Goal: Task Accomplishment & Management: Manage account settings

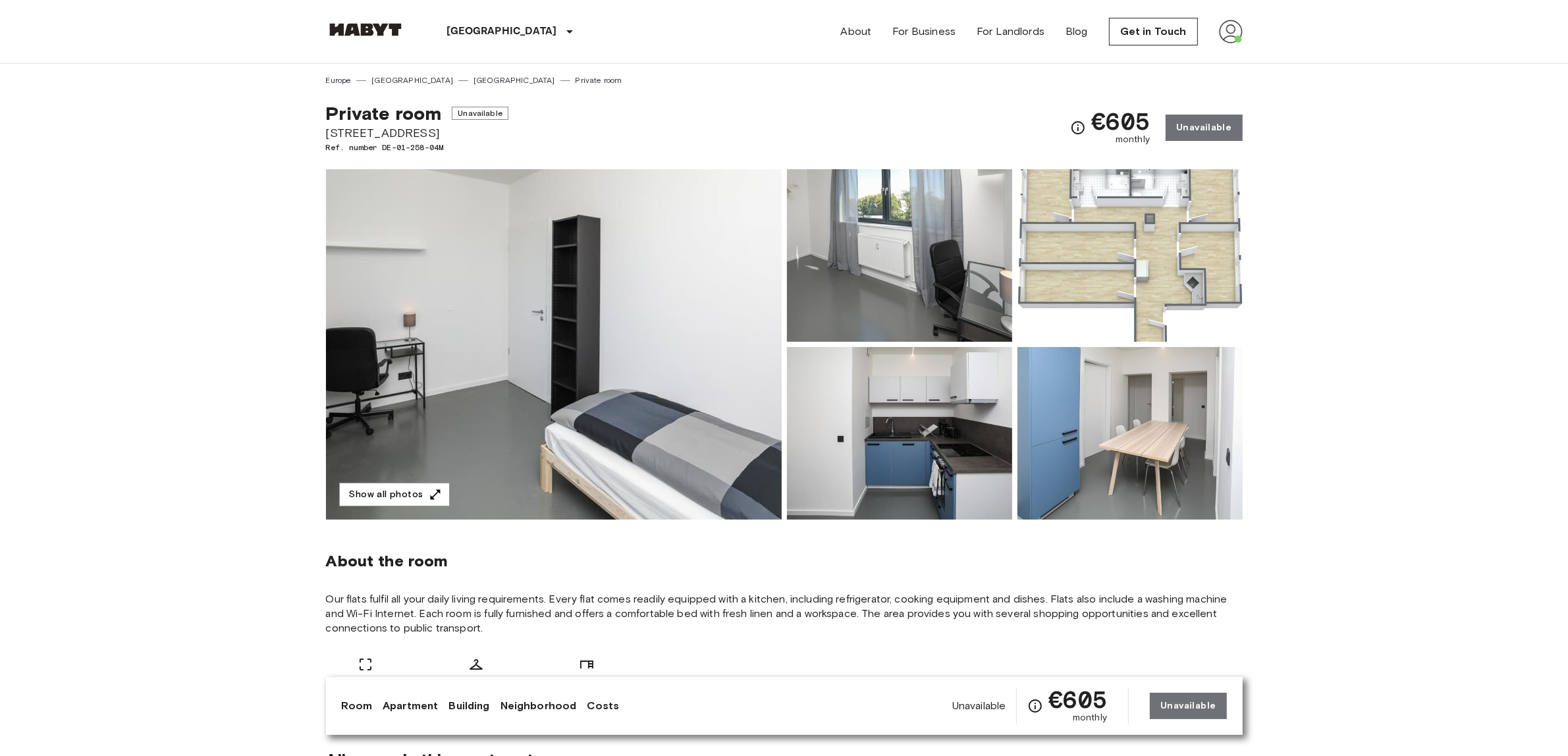
click at [1239, 28] on img at bounding box center [1230, 31] width 23 height 23
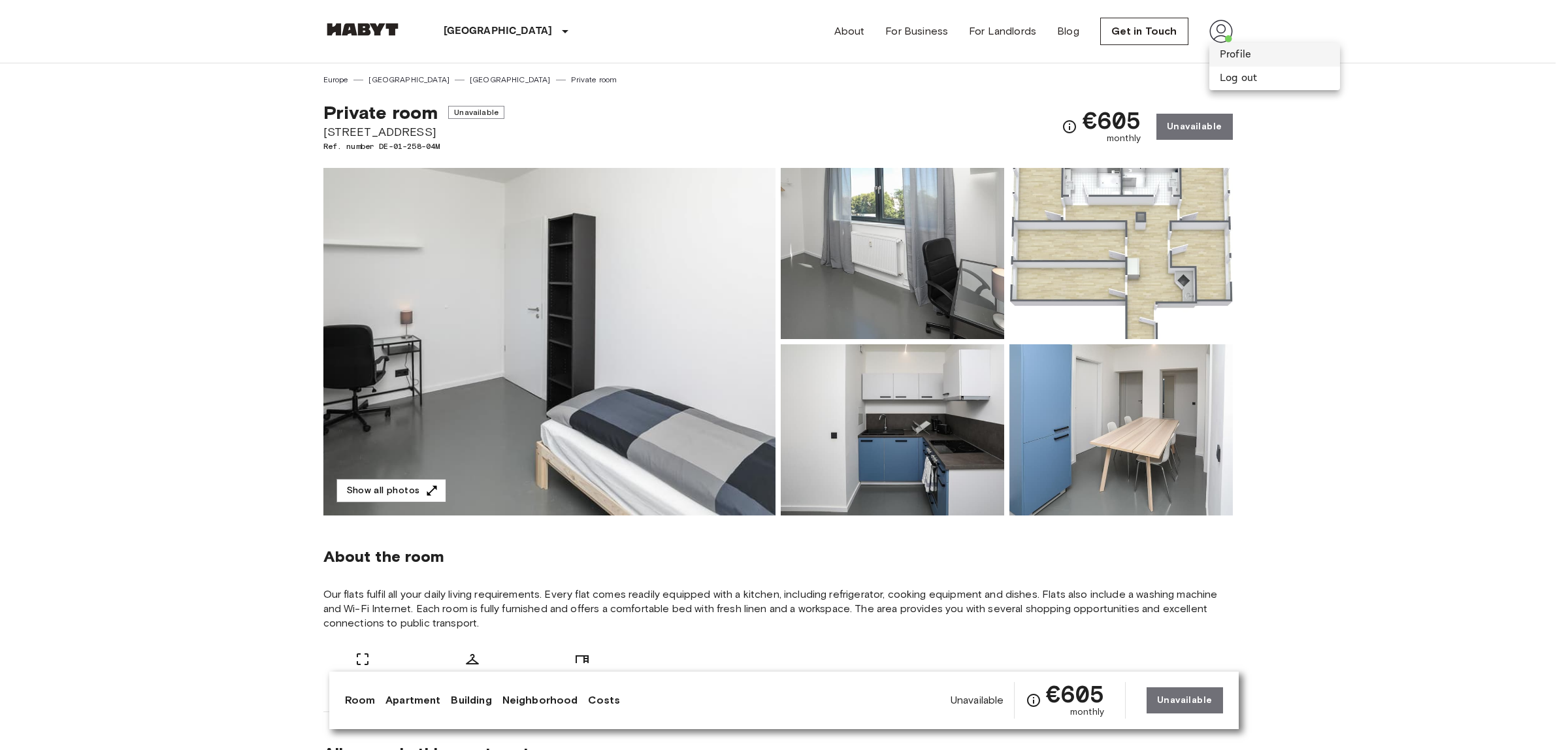
click at [1266, 61] on li "Profile" at bounding box center [1274, 54] width 131 height 23
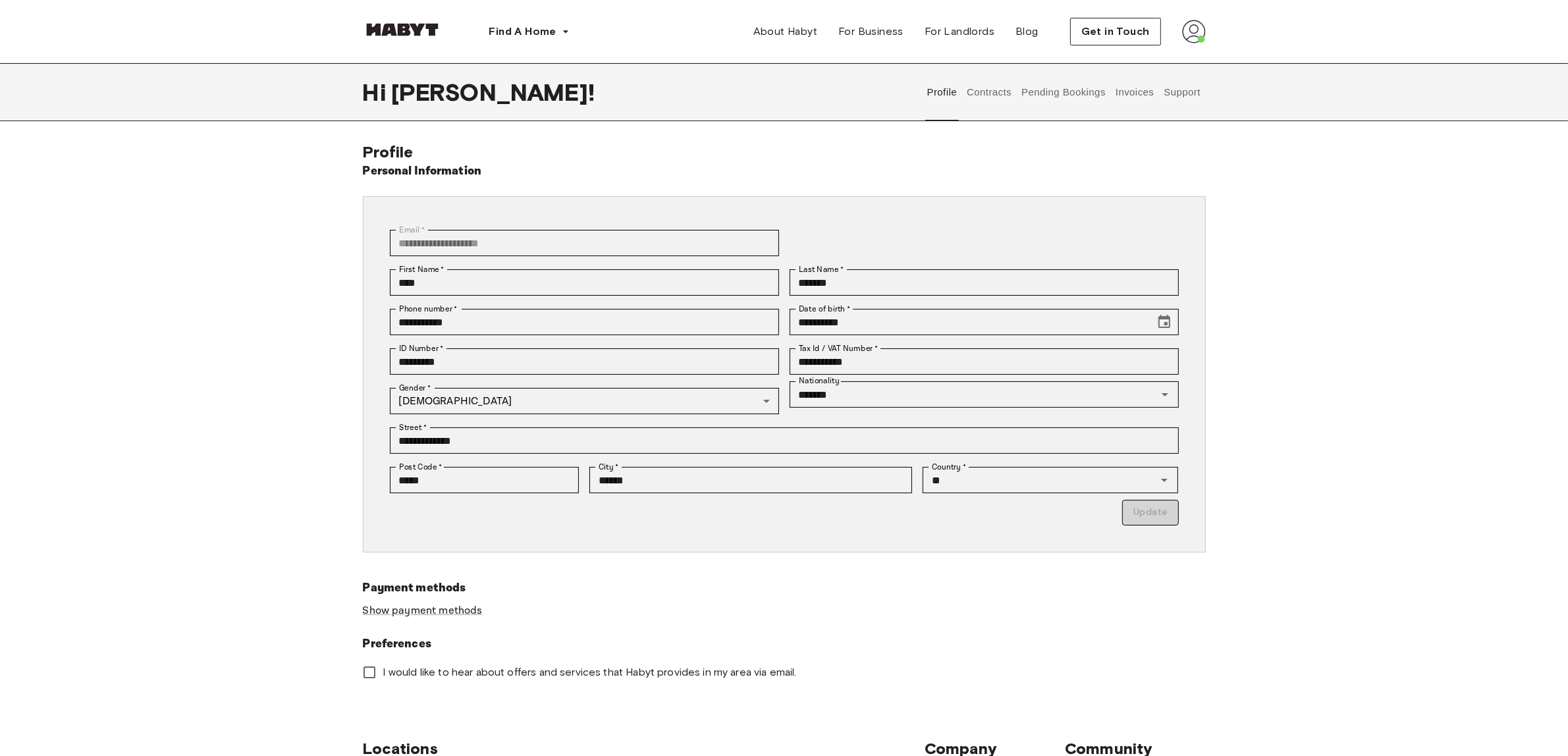
click at [983, 91] on button "Contracts" at bounding box center [989, 93] width 48 height 58
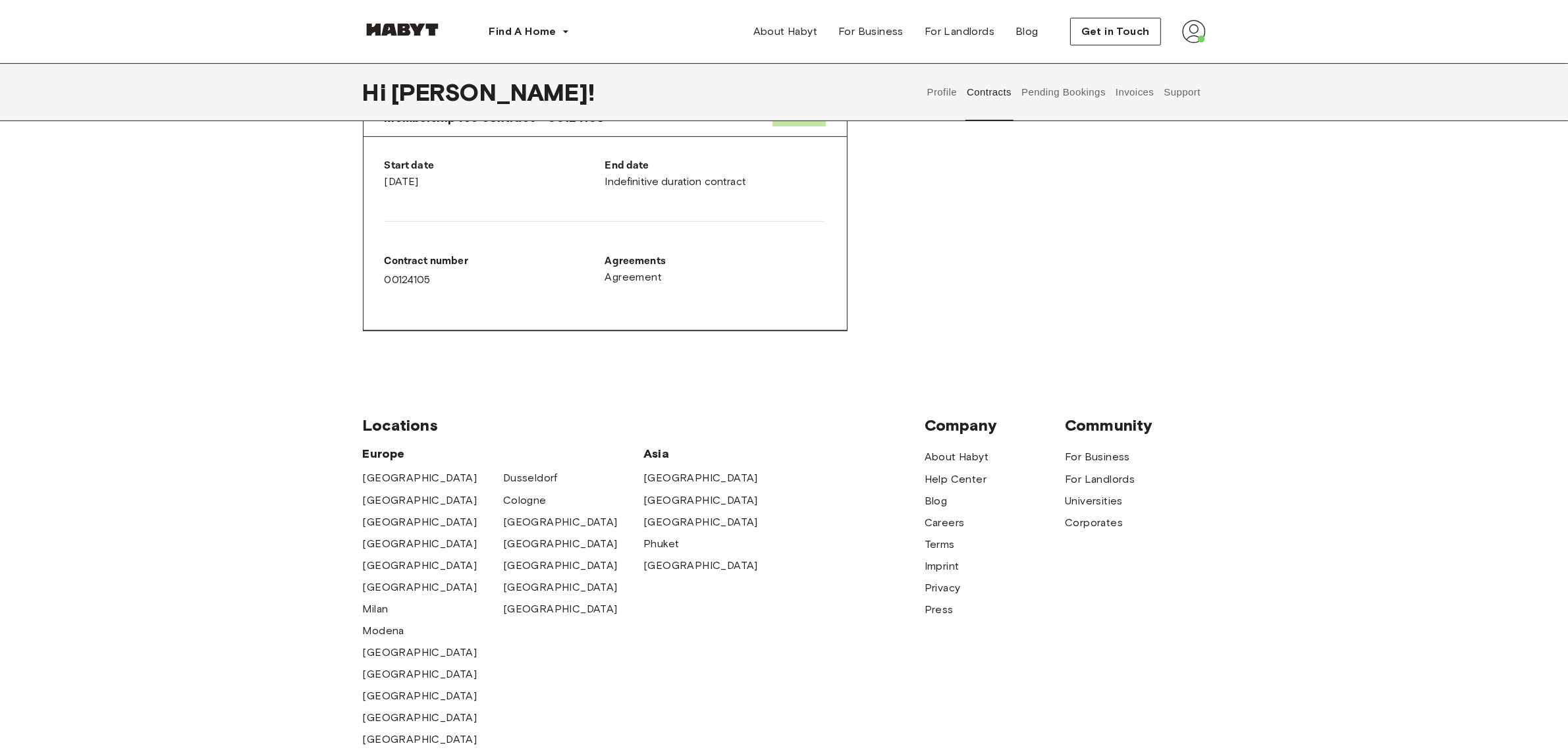
drag, startPoint x: 1025, startPoint y: 208, endPoint x: 1029, endPoint y: 315, distance: 107.1
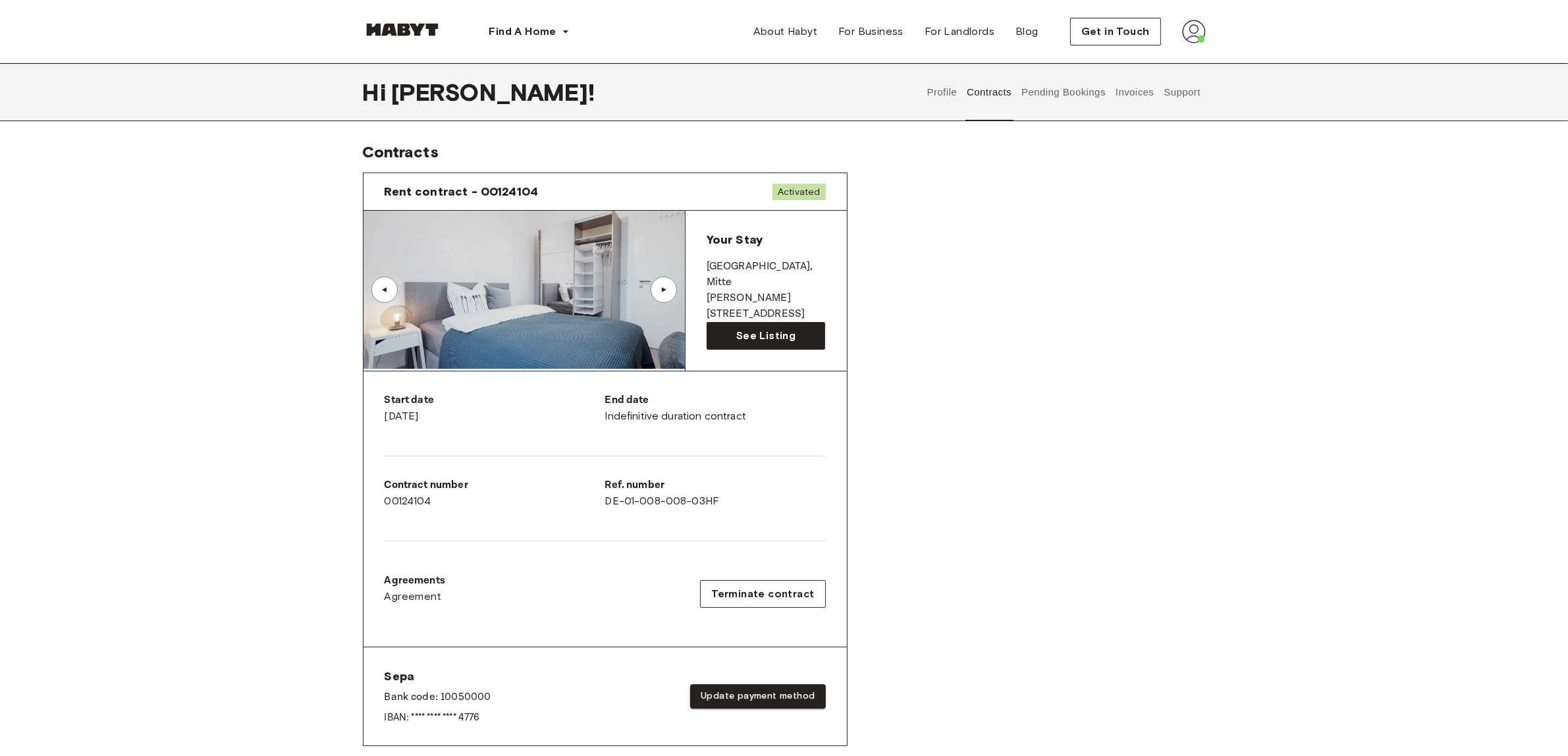
drag, startPoint x: 971, startPoint y: 371, endPoint x: 904, endPoint y: 320, distance: 84.2
click at [659, 281] on div "▲" at bounding box center [664, 290] width 26 height 26
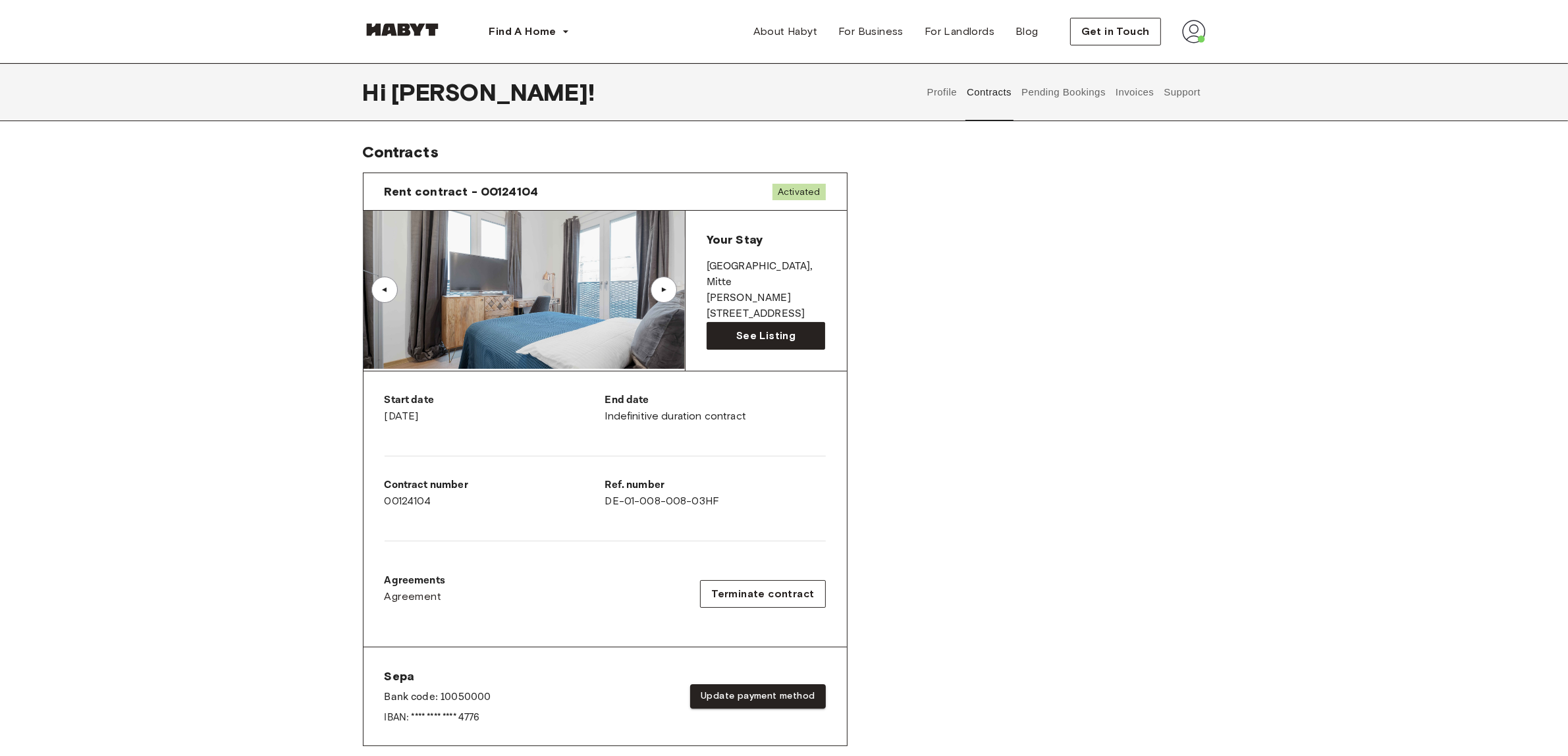
drag, startPoint x: 539, startPoint y: 283, endPoint x: 558, endPoint y: 129, distance: 155.2
click at [1051, 84] on button "Pending Bookings" at bounding box center [1064, 93] width 88 height 58
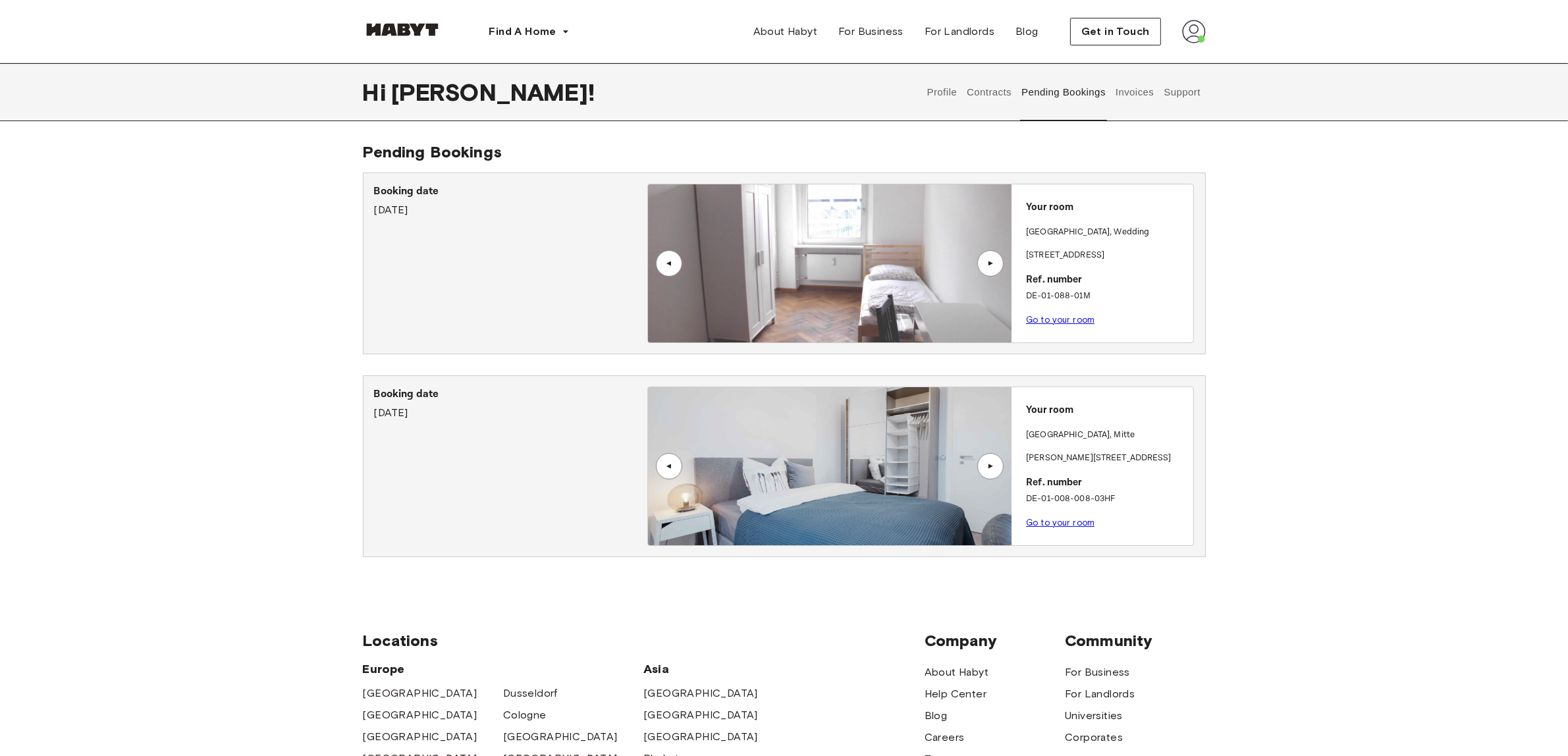
click at [1062, 528] on p "Go to your room" at bounding box center [1107, 522] width 162 height 14
click at [1062, 524] on link "Go to your room" at bounding box center [1060, 522] width 68 height 10
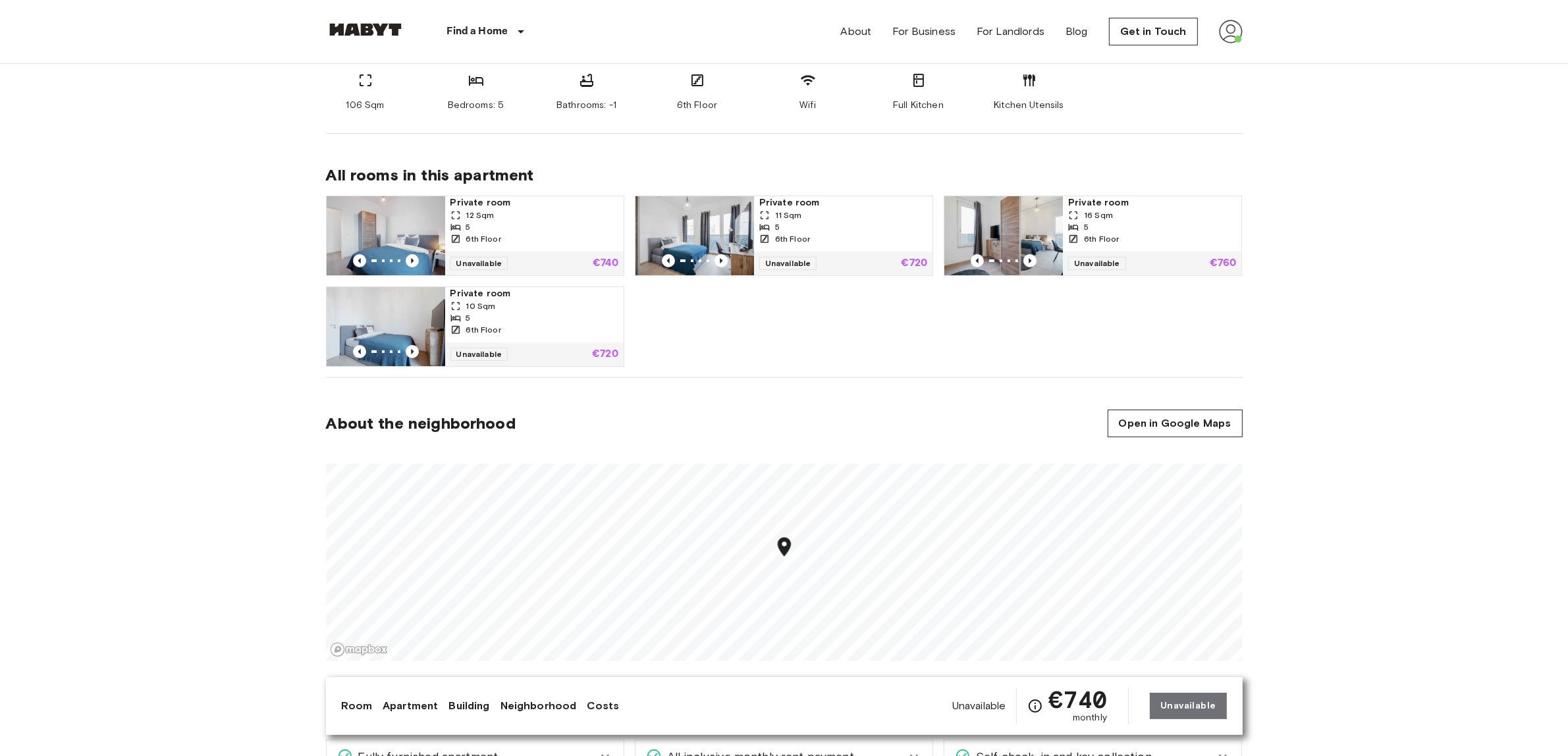
drag, startPoint x: 1318, startPoint y: 294, endPoint x: 1297, endPoint y: 424, distance: 131.7
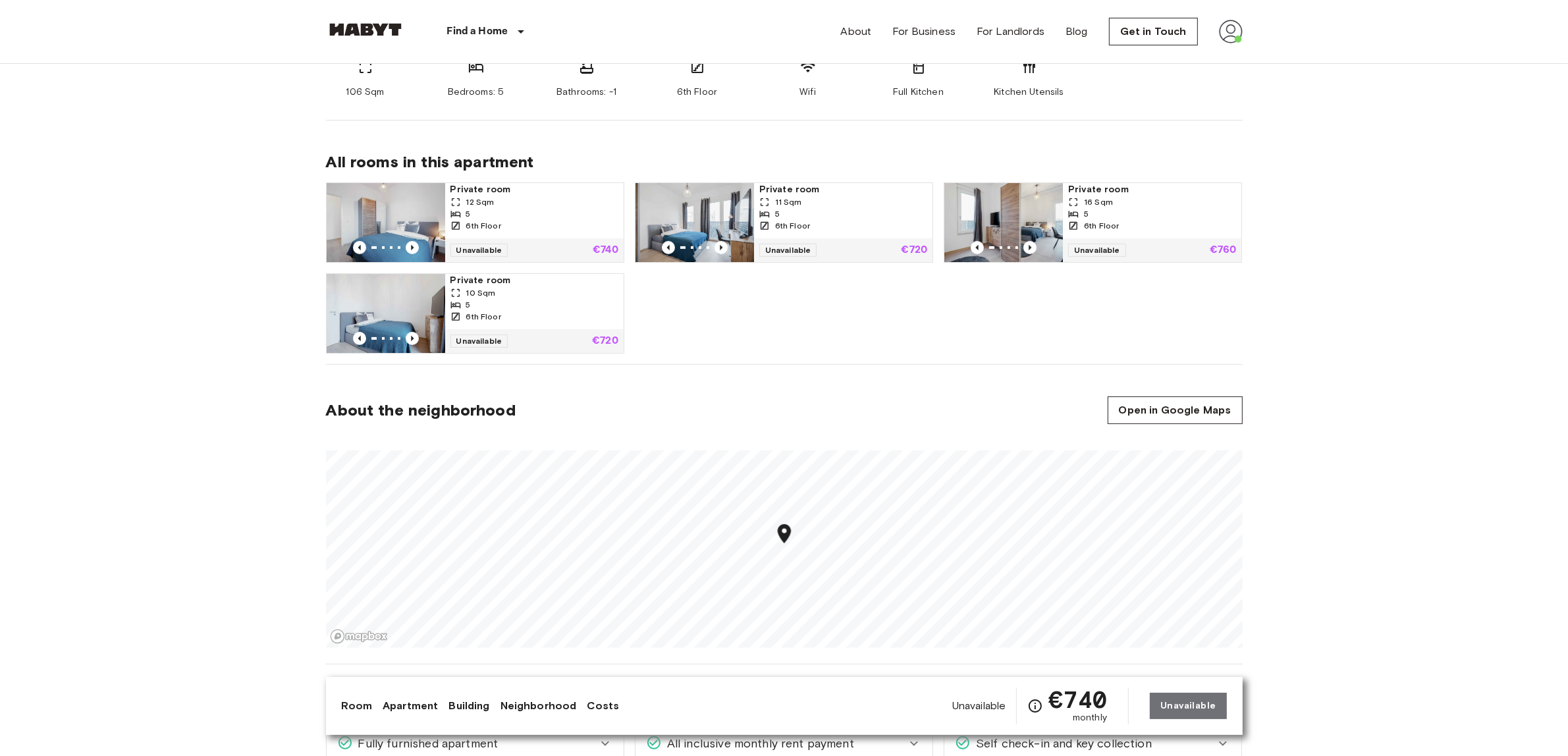
drag, startPoint x: 1304, startPoint y: 378, endPoint x: 1311, endPoint y: 395, distance: 18.4
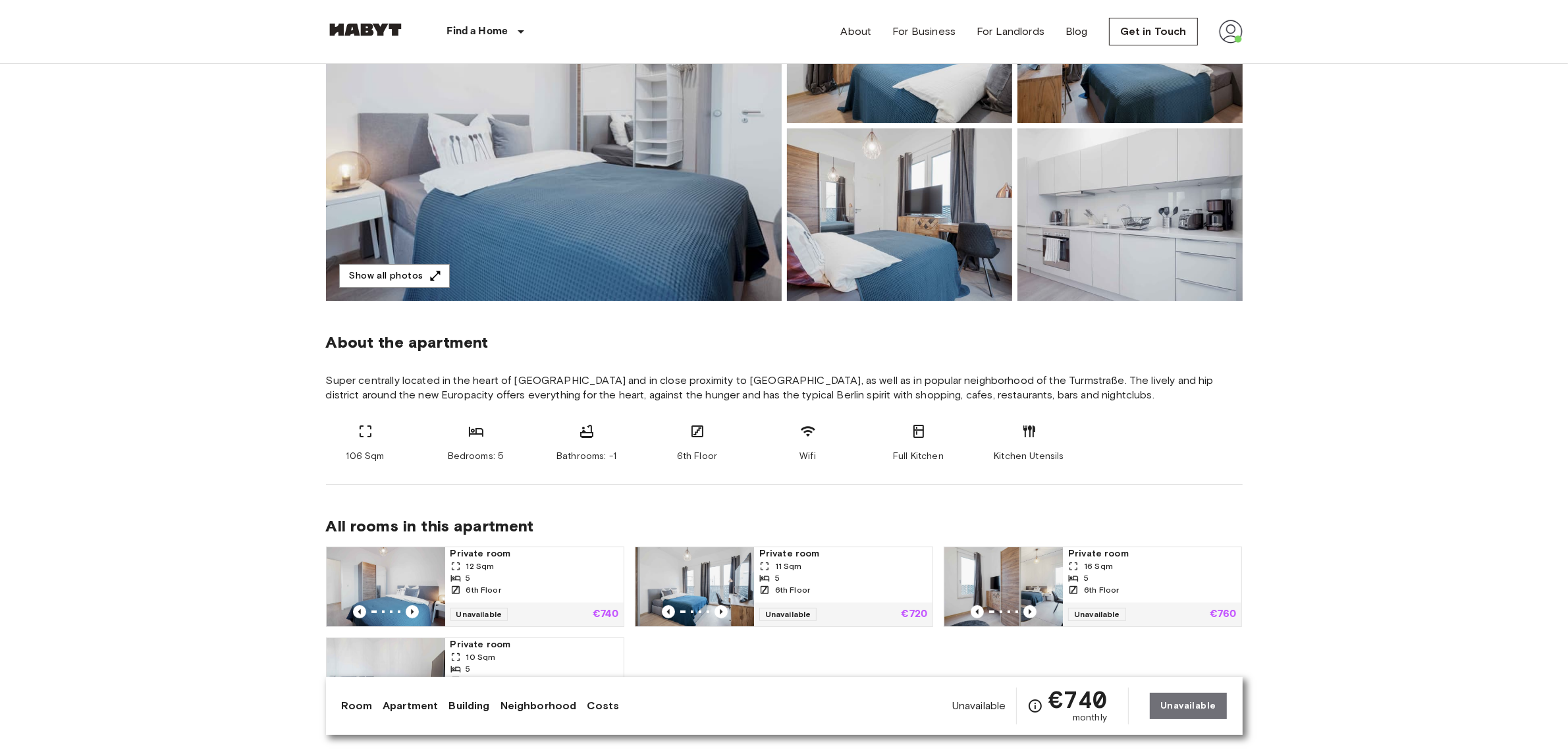
scroll to position [0, 0]
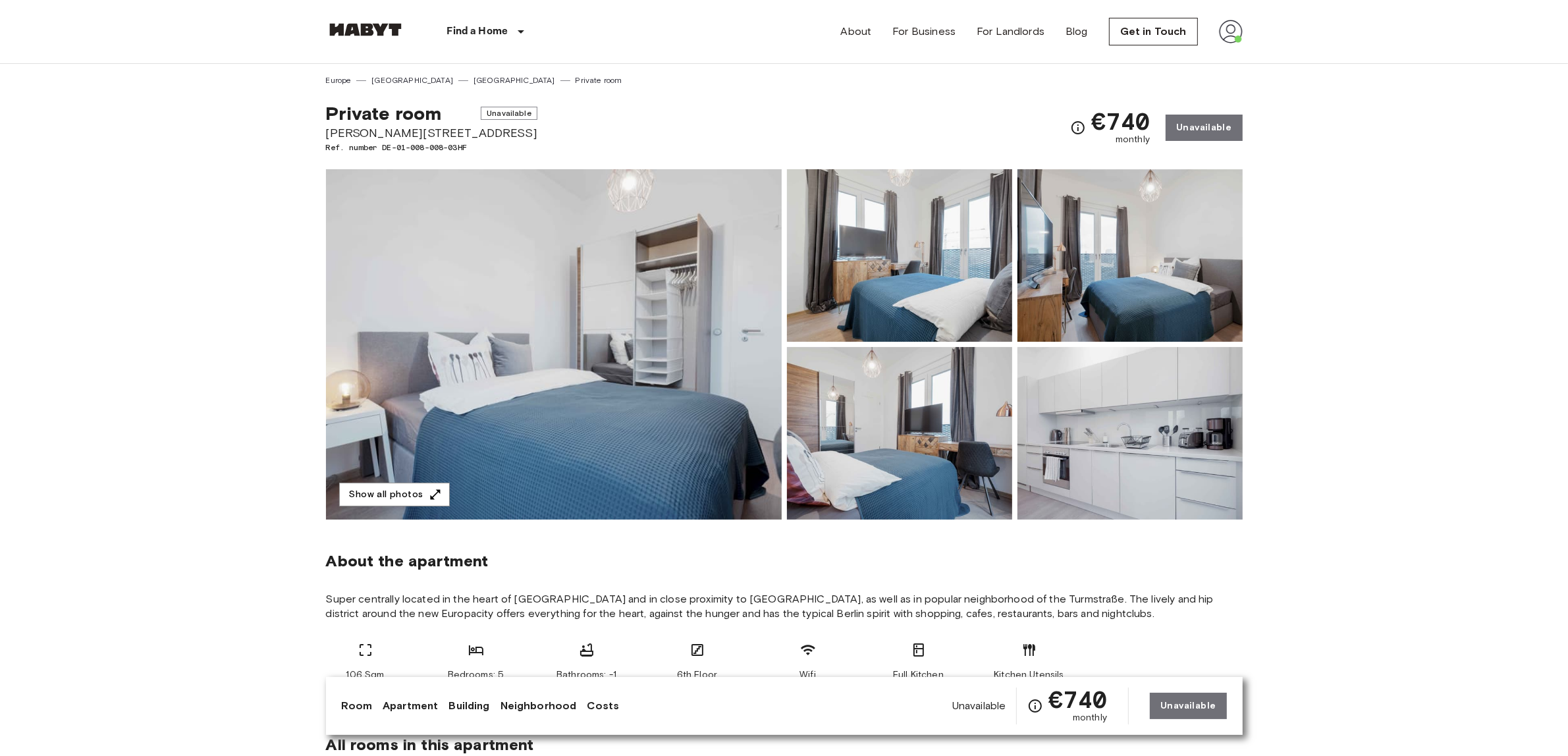
drag, startPoint x: 957, startPoint y: 316, endPoint x: 943, endPoint y: 192, distance: 124.8
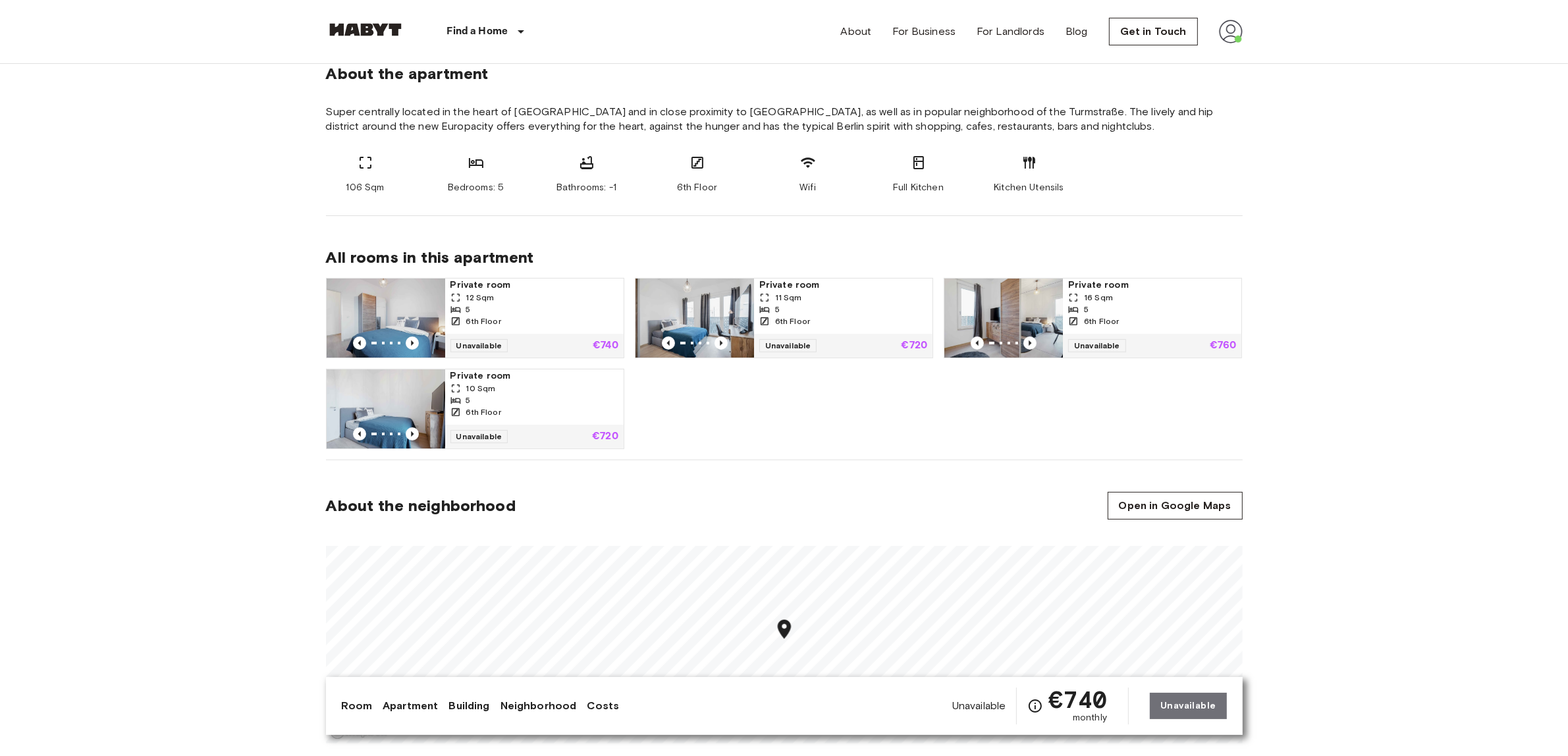
scroll to position [493, 0]
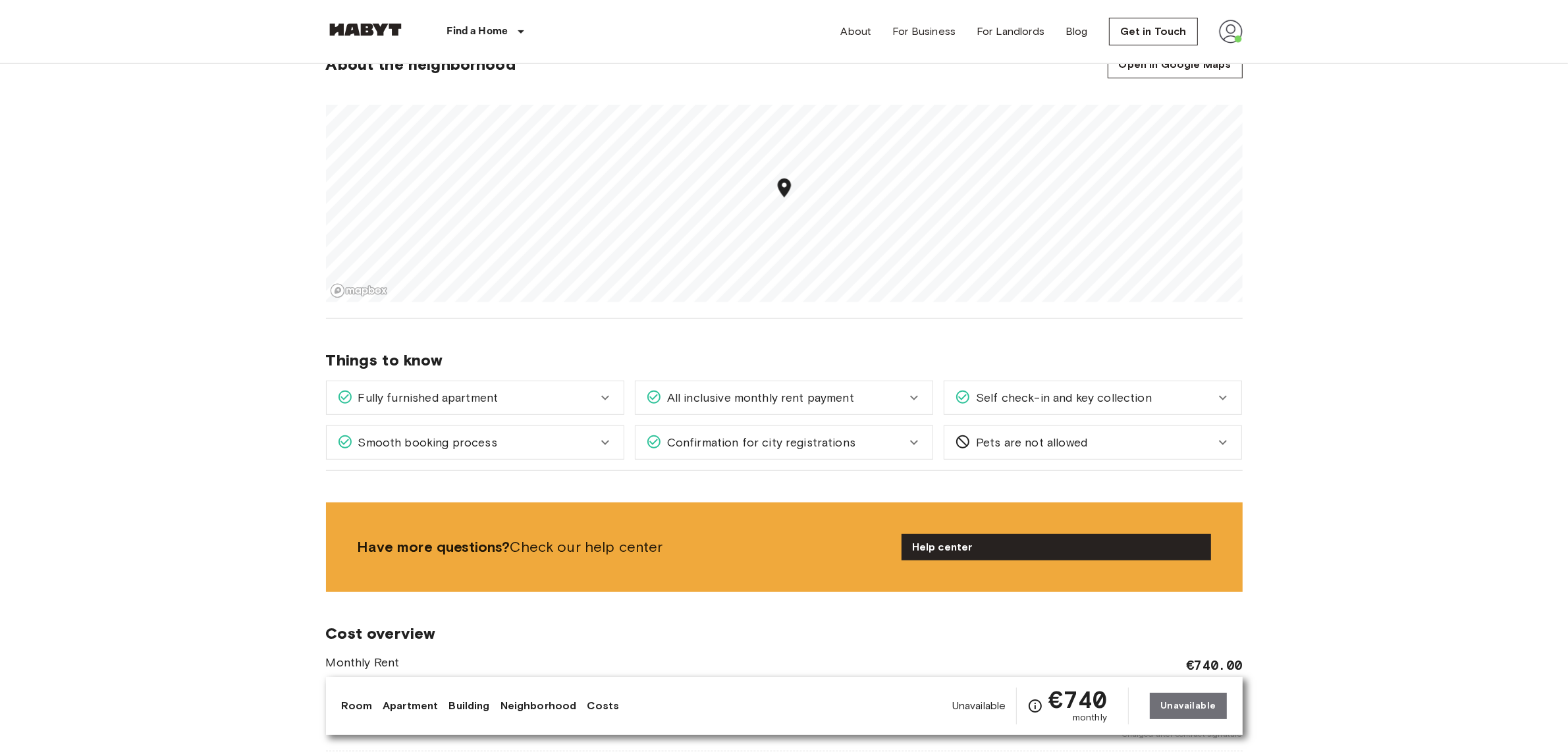
drag, startPoint x: 962, startPoint y: 409, endPoint x: 985, endPoint y: 478, distance: 72.7
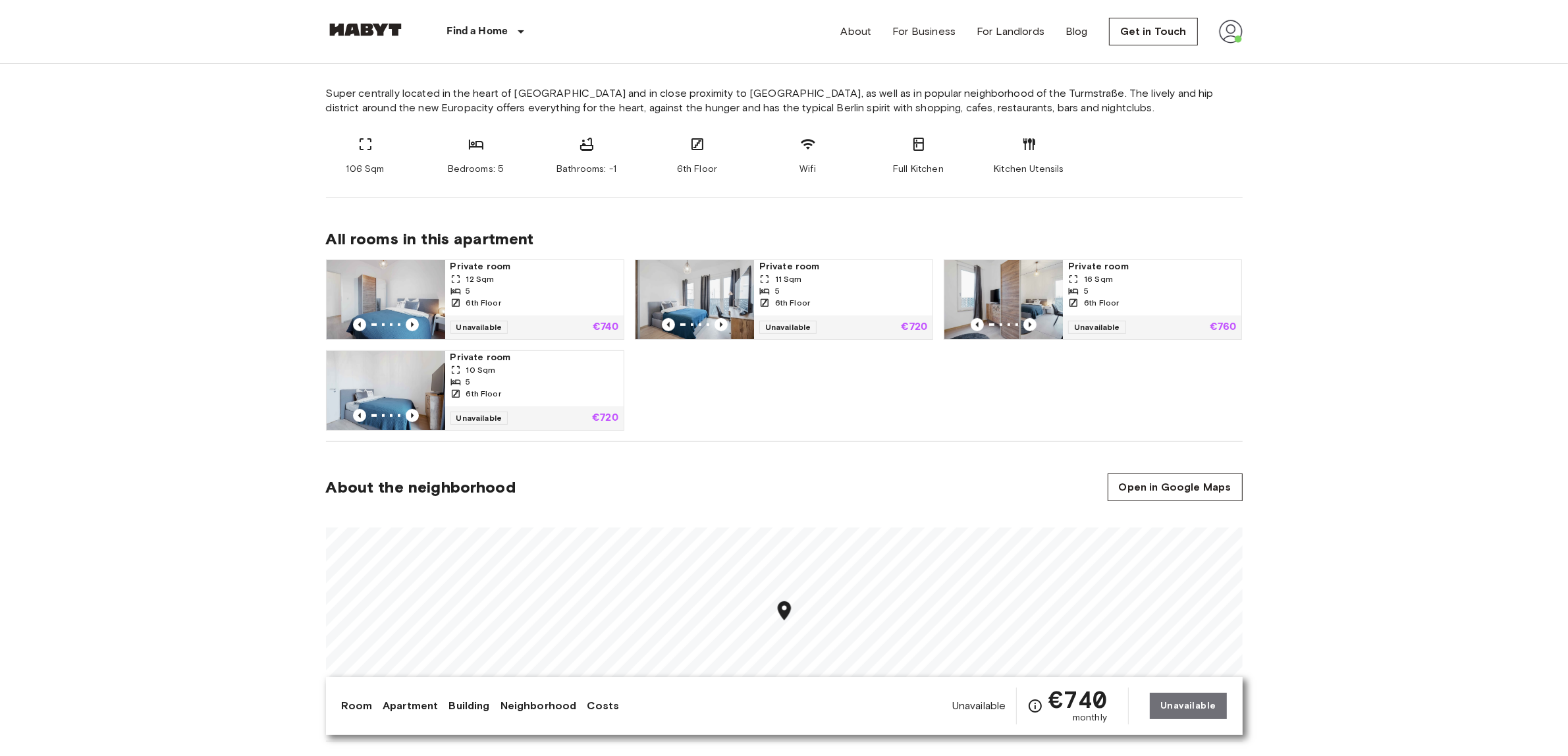
scroll to position [514, 0]
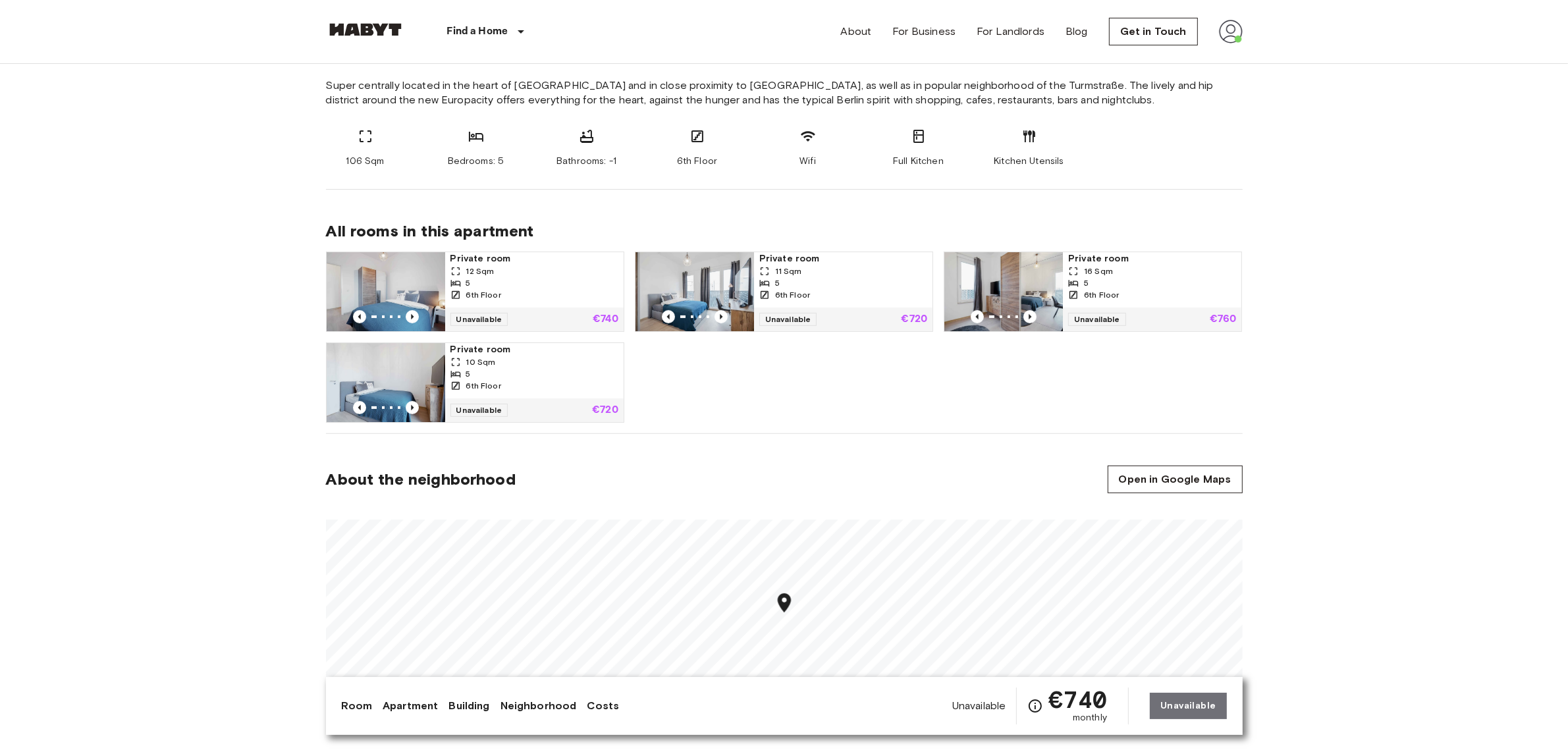
drag, startPoint x: 978, startPoint y: 423, endPoint x: 971, endPoint y: 449, distance: 26.9
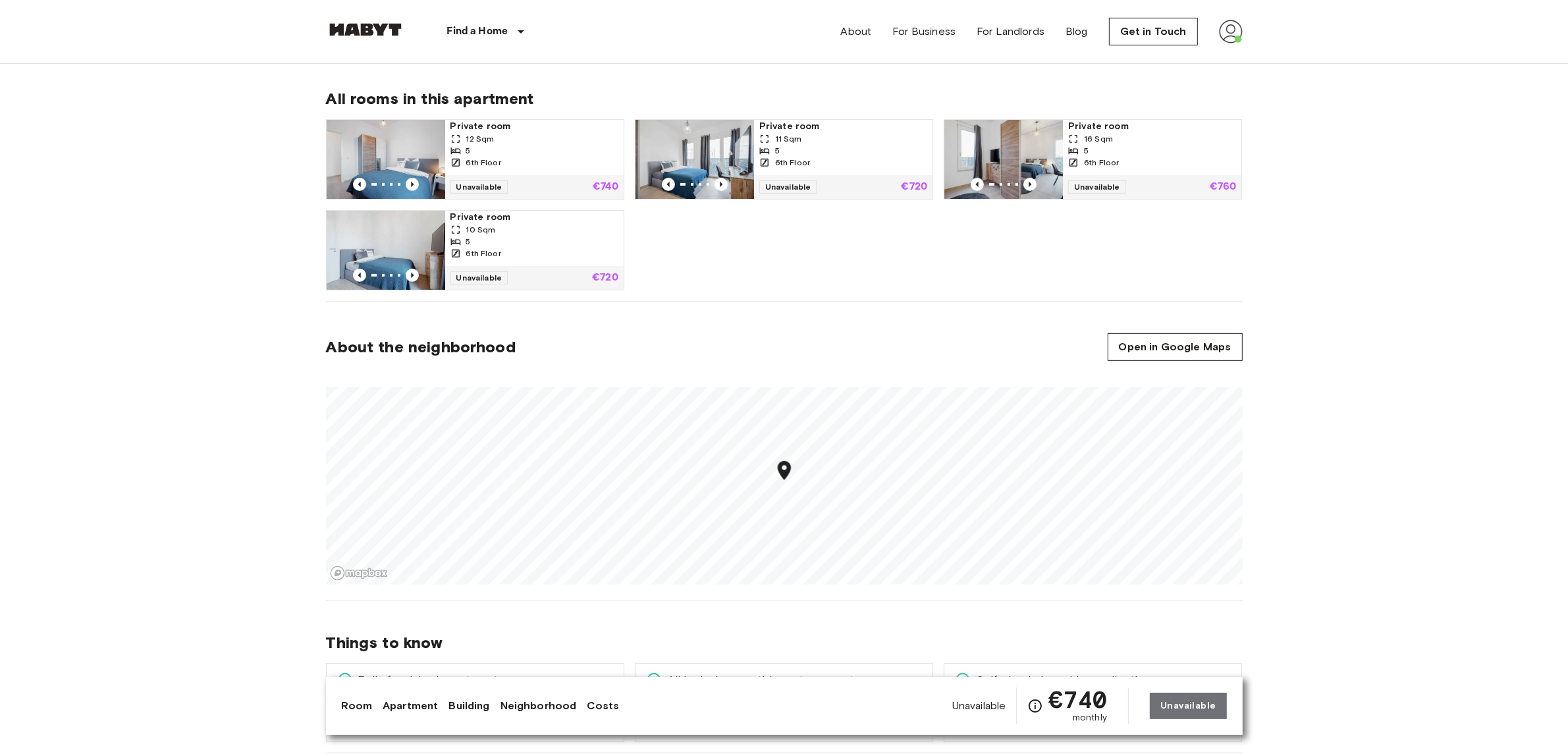
scroll to position [926, 0]
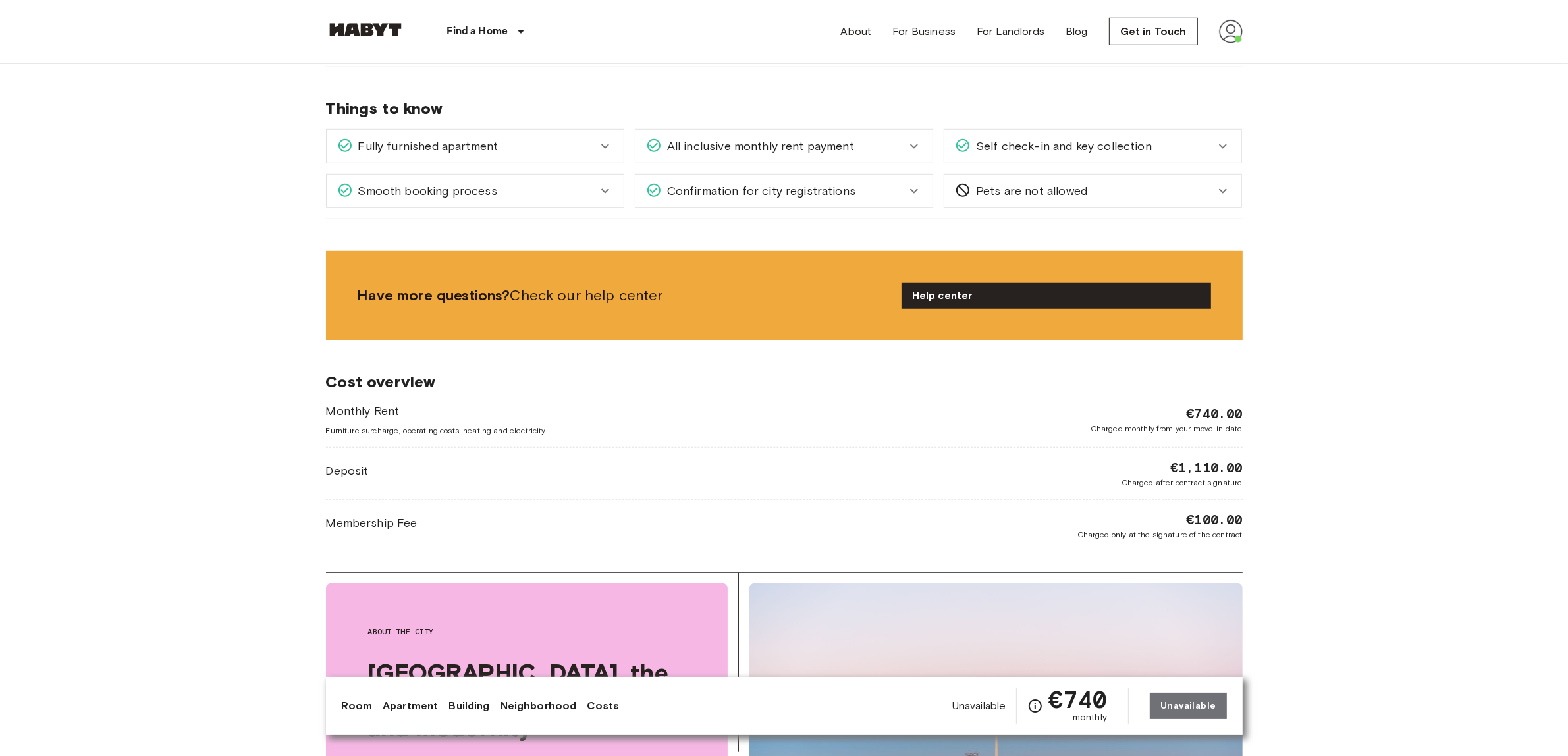
drag, startPoint x: 1285, startPoint y: 404, endPoint x: 1265, endPoint y: 485, distance: 83.4
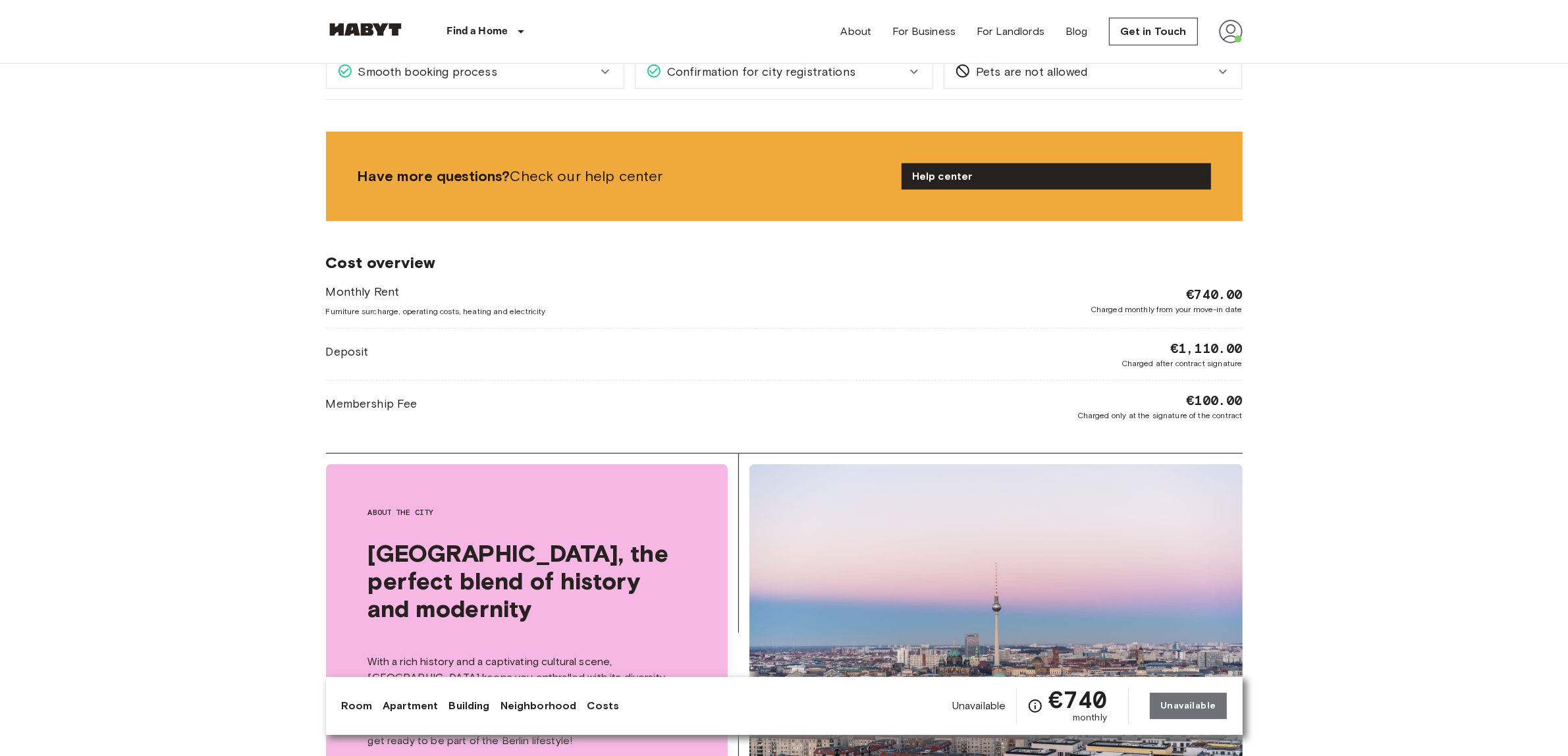
drag, startPoint x: 1252, startPoint y: 456, endPoint x: 1246, endPoint y: 475, distance: 19.9
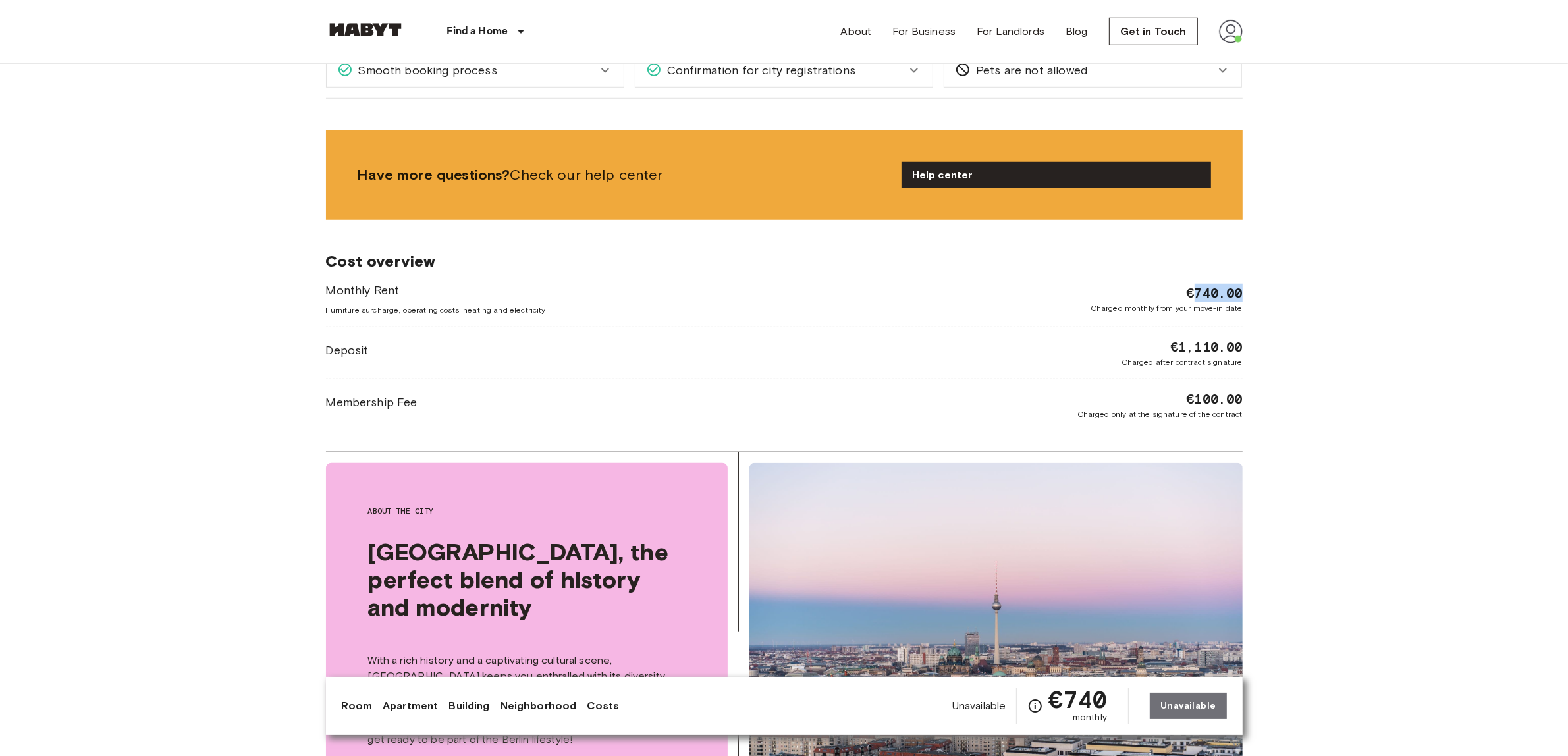
drag, startPoint x: 1243, startPoint y: 298, endPoint x: 1194, endPoint y: 300, distance: 49.0
click at [1194, 300] on div "Europe Germany Berlin Private room Private room Unavailable Klara Franke Straße…" at bounding box center [784, 208] width 949 height 2889
copy span "740.00"
click at [1178, 293] on div "€740.00 Charged monthly from your move-in date" at bounding box center [1167, 299] width 152 height 30
drag, startPoint x: 1207, startPoint y: 291, endPoint x: 1242, endPoint y: 290, distance: 35.0
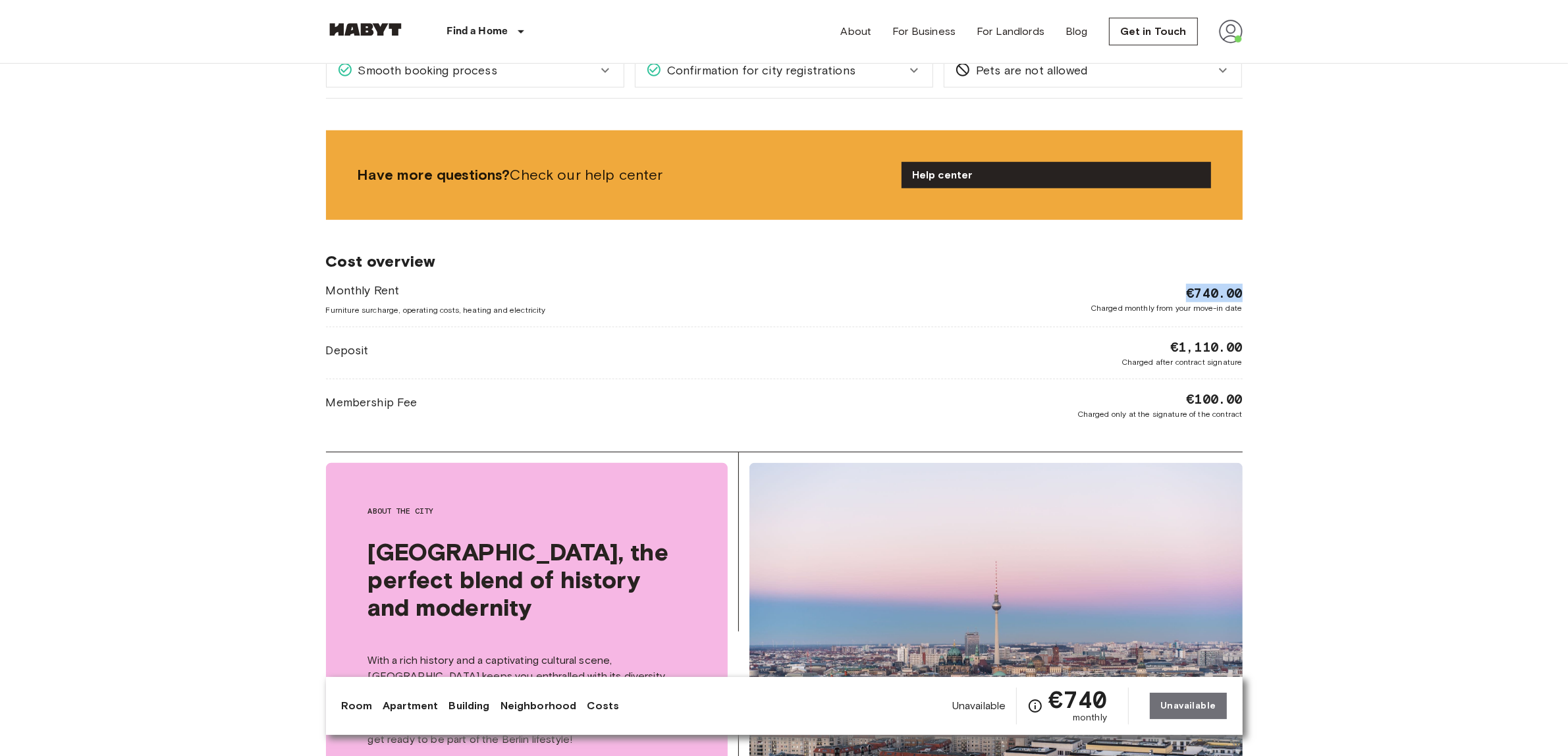
click at [1242, 290] on div "€740.00 Charged monthly from your move-in date" at bounding box center [1167, 299] width 152 height 30
copy span "€740.00"
